Goal: Information Seeking & Learning: Learn about a topic

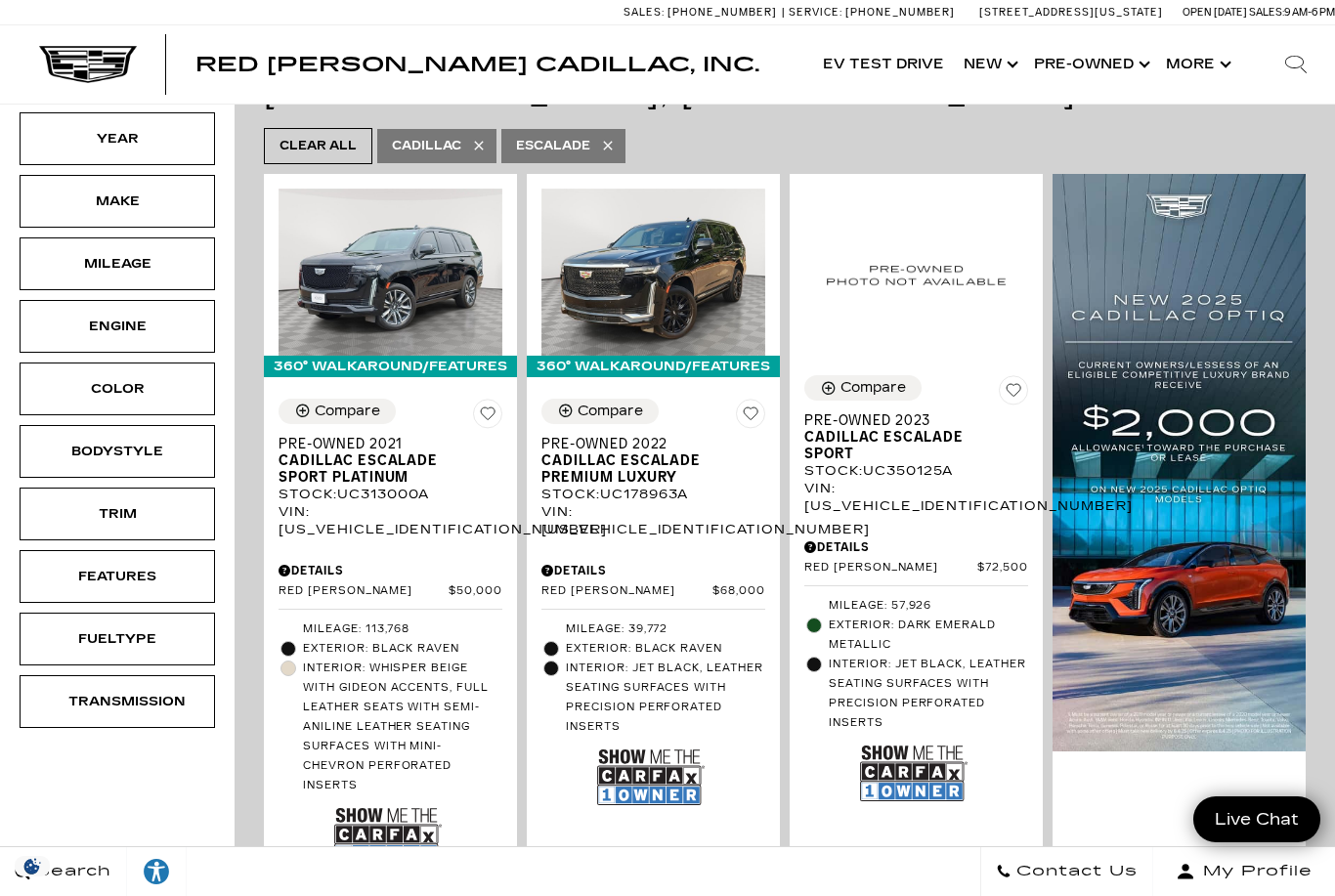
scroll to position [406, 0]
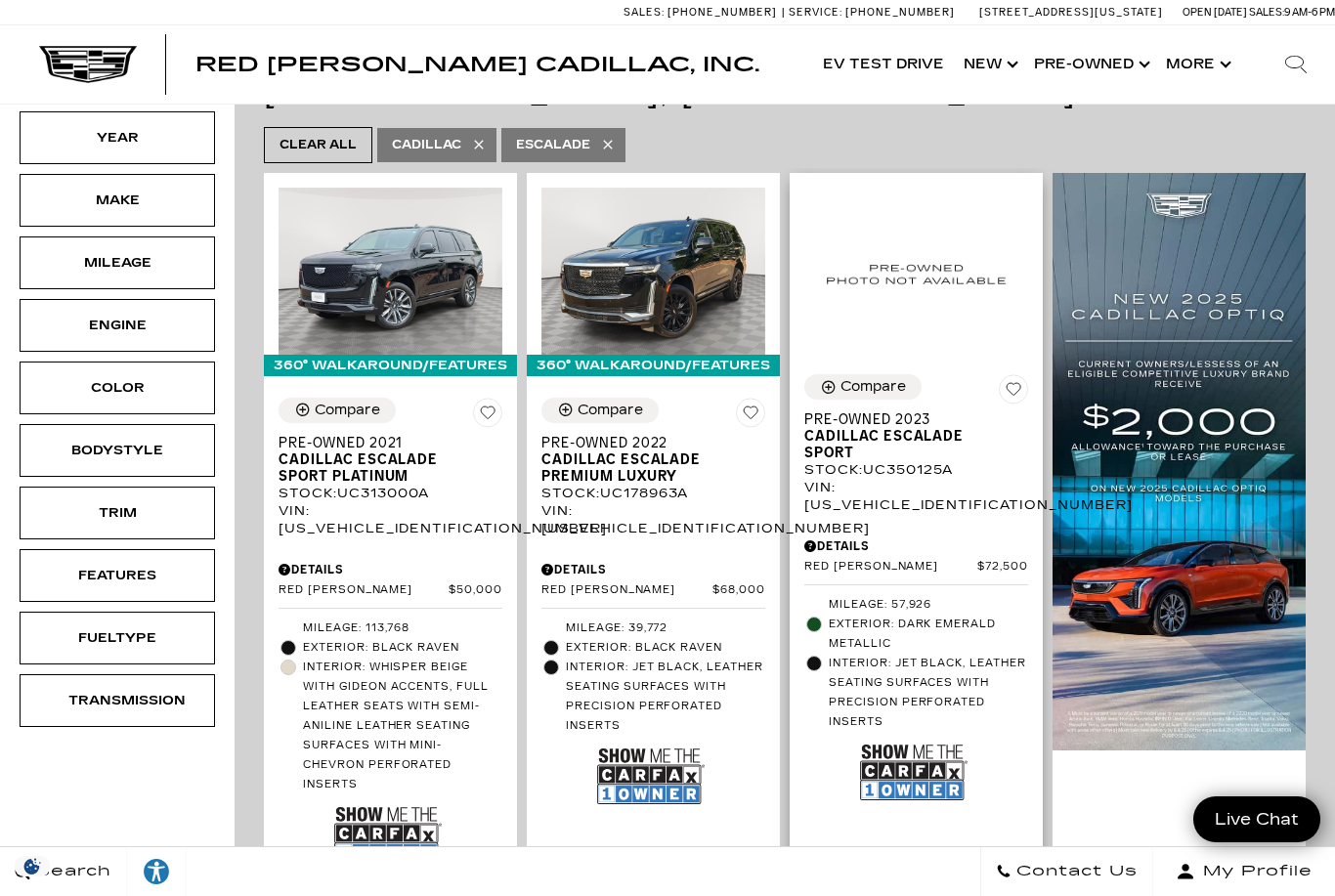
click at [901, 428] on span "Cadillac Escalade Sport" at bounding box center [908, 445] width 210 height 33
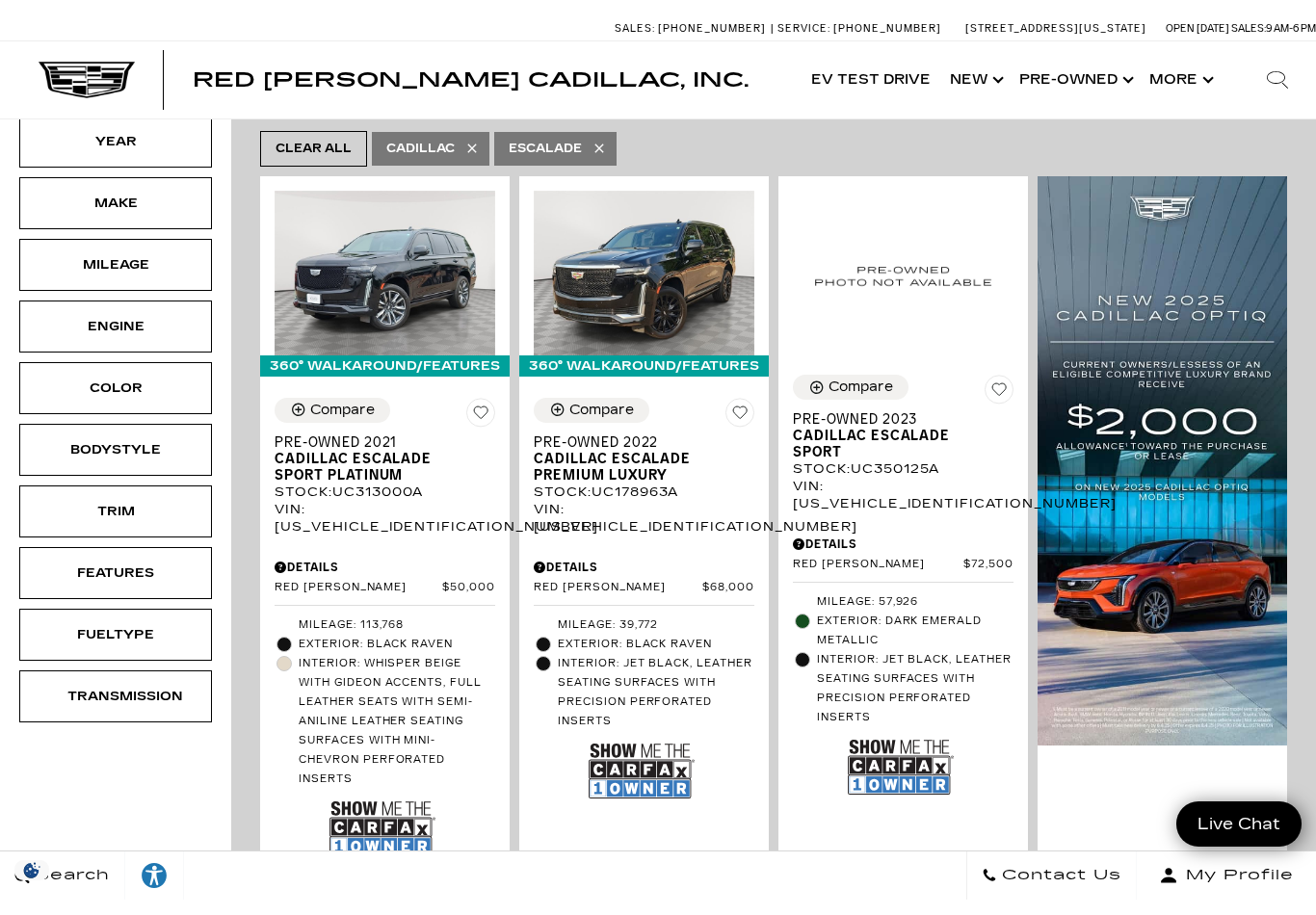
scroll to position [416, 0]
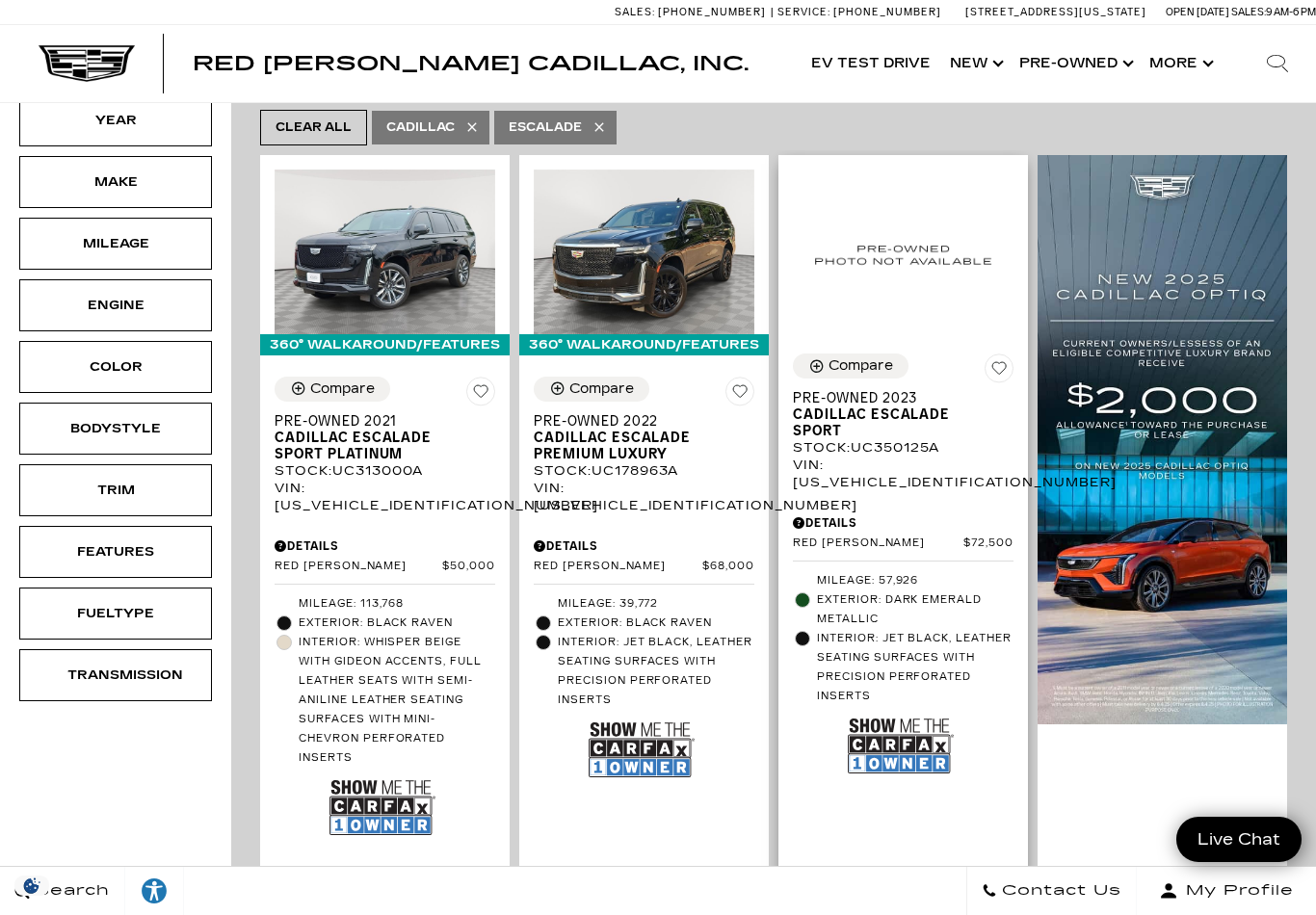
click at [906, 711] on img at bounding box center [900, 746] width 106 height 70
